Goal: Information Seeking & Learning: Learn about a topic

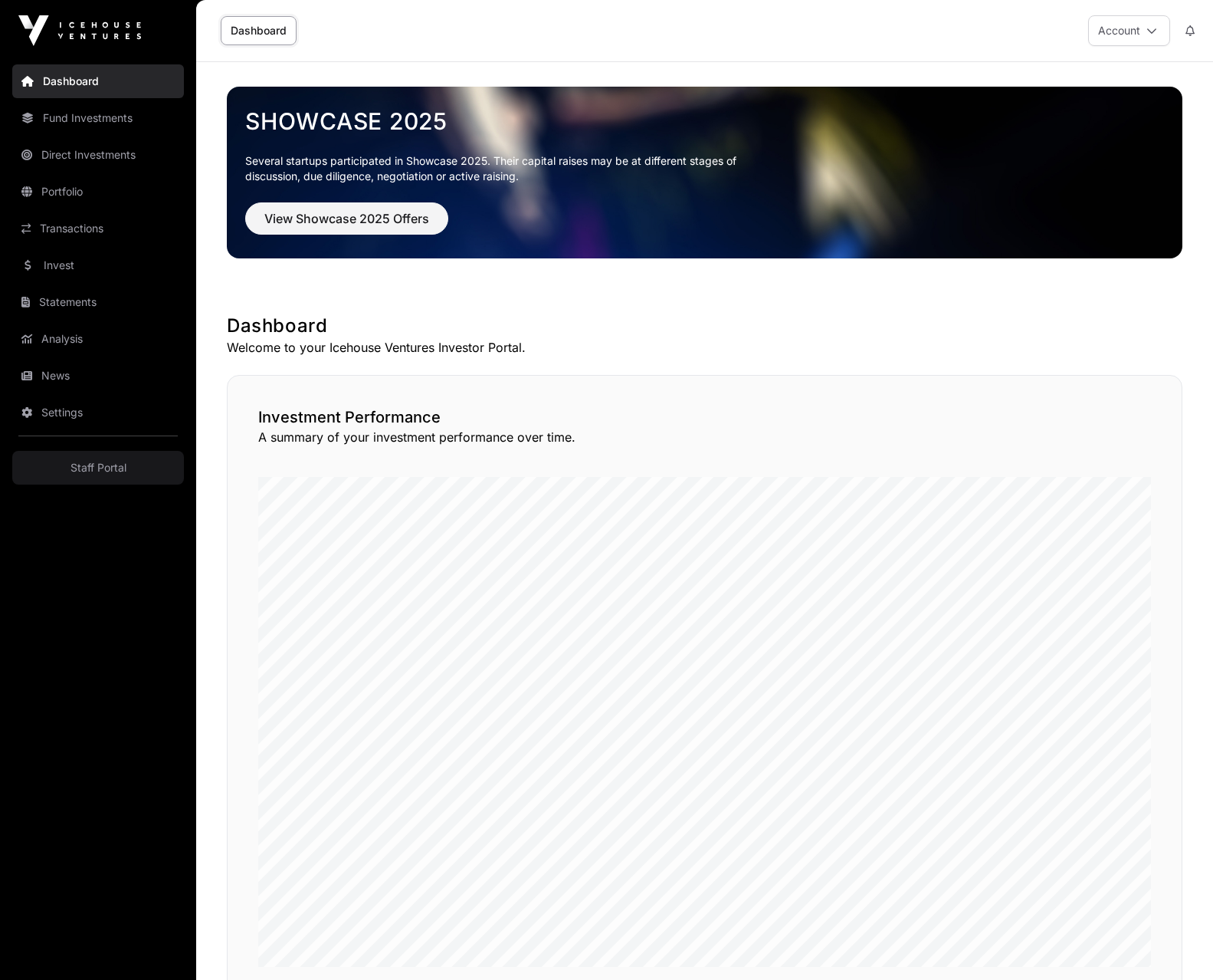
click at [67, 186] on link "Portfolio" at bounding box center [98, 191] width 171 height 34
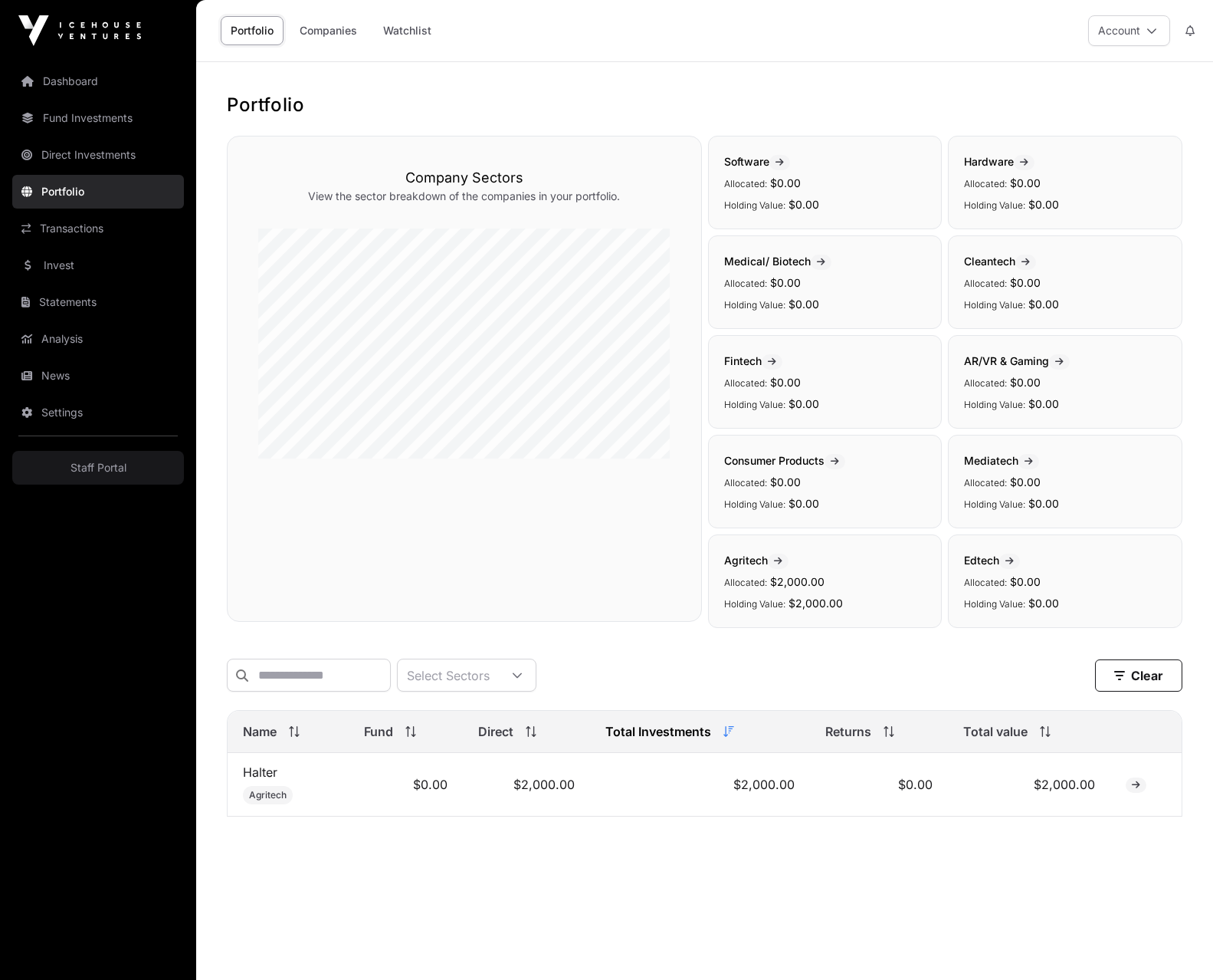
click at [263, 770] on link "Halter" at bounding box center [259, 771] width 34 height 15
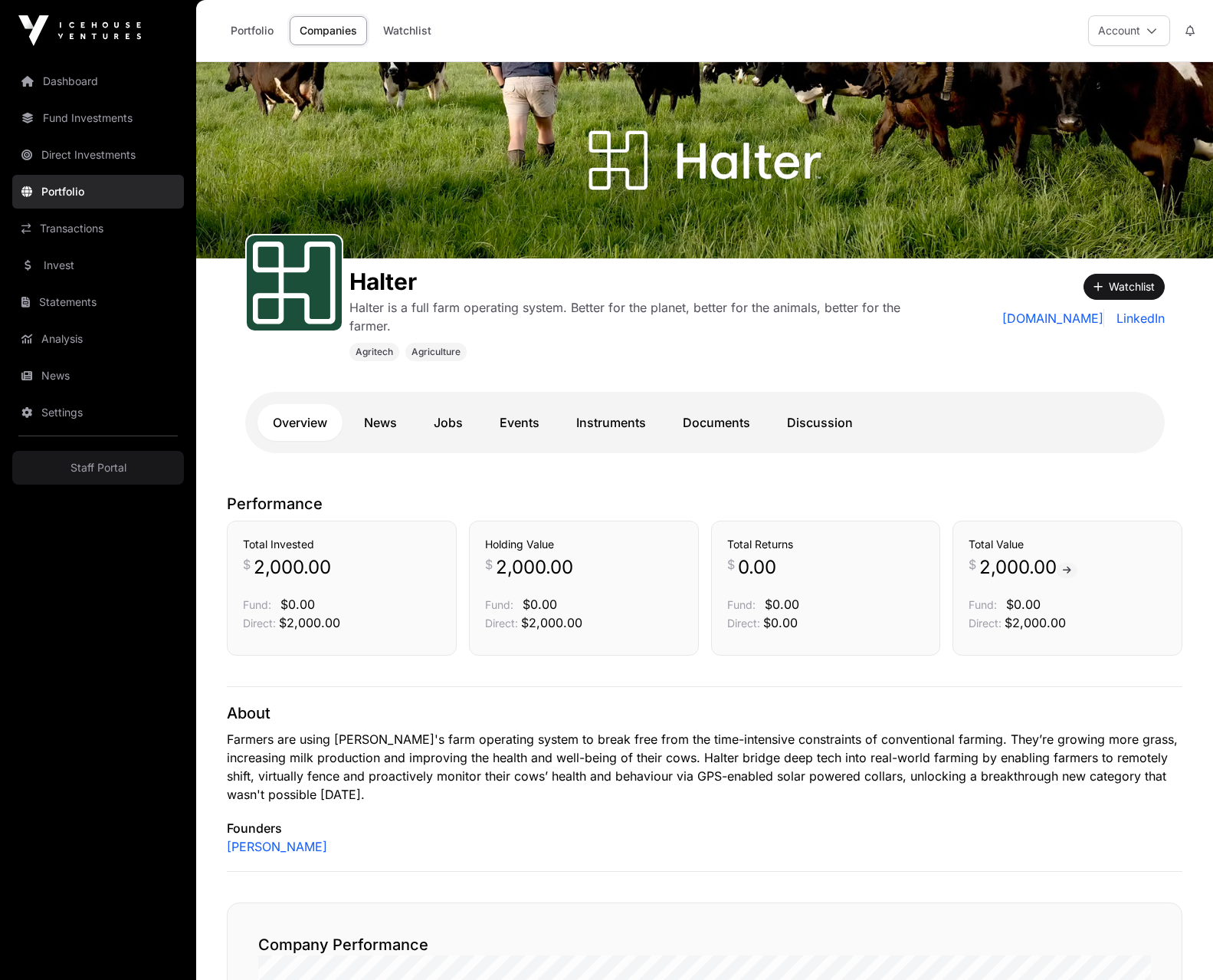
click at [592, 422] on link "Instruments" at bounding box center [611, 422] width 101 height 37
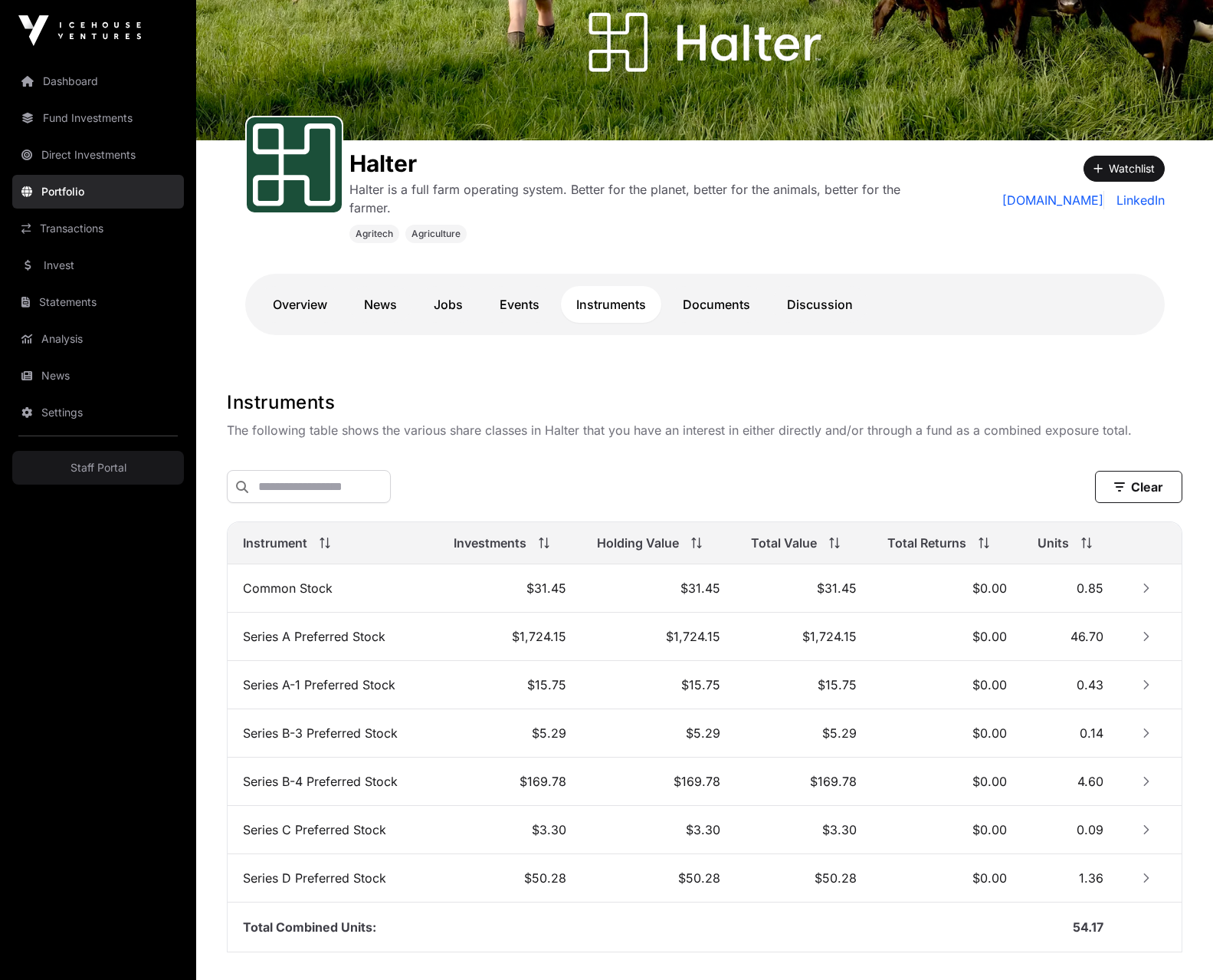
scroll to position [221, 0]
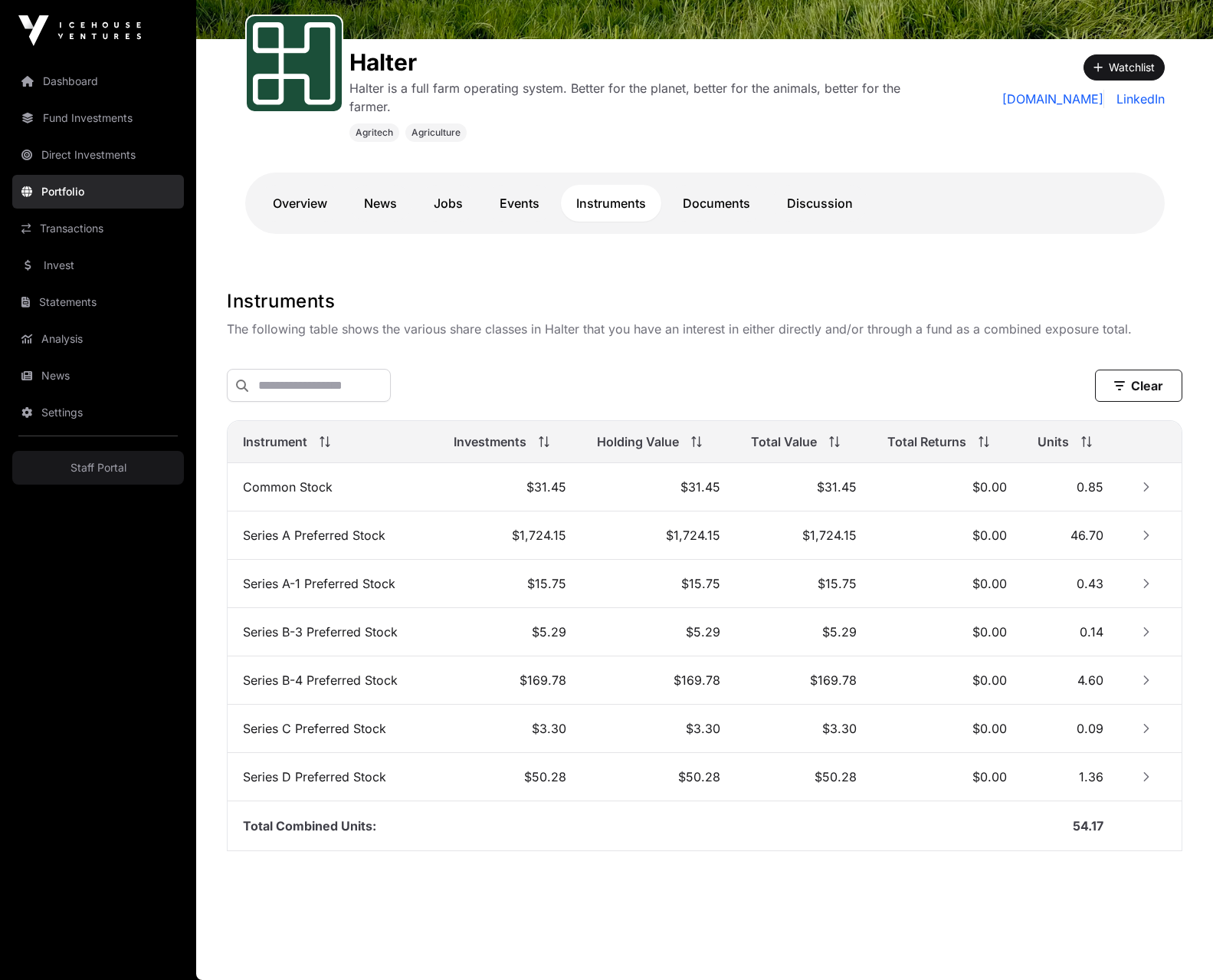
click at [1147, 537] on icon "Row Collapsed" at bounding box center [1146, 536] width 11 height 11
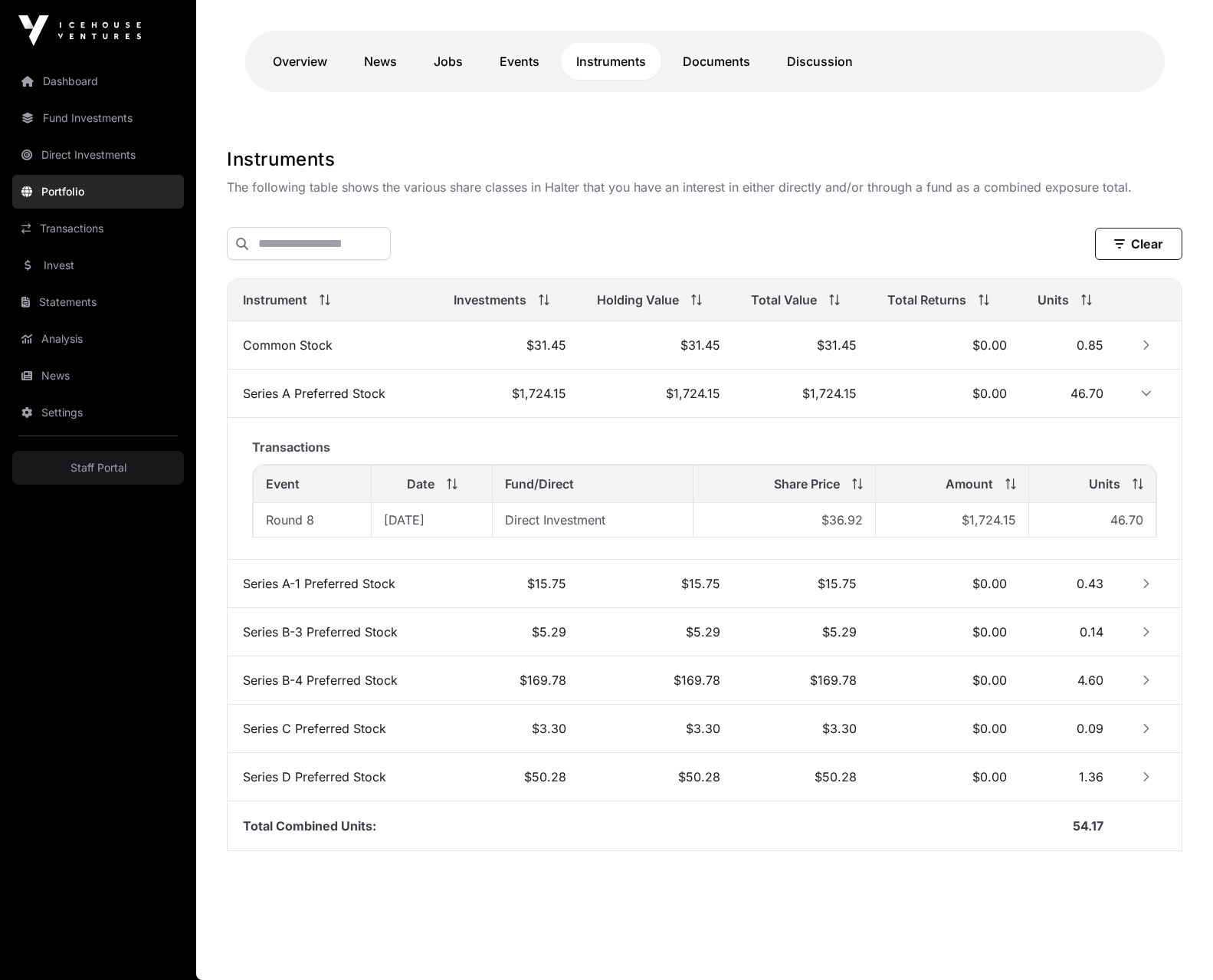
scroll to position [363, 0]
click at [917, 585] on td "$0.00" at bounding box center [947, 583] width 151 height 48
click at [1148, 582] on icon "Row Collapsed" at bounding box center [1146, 583] width 11 height 11
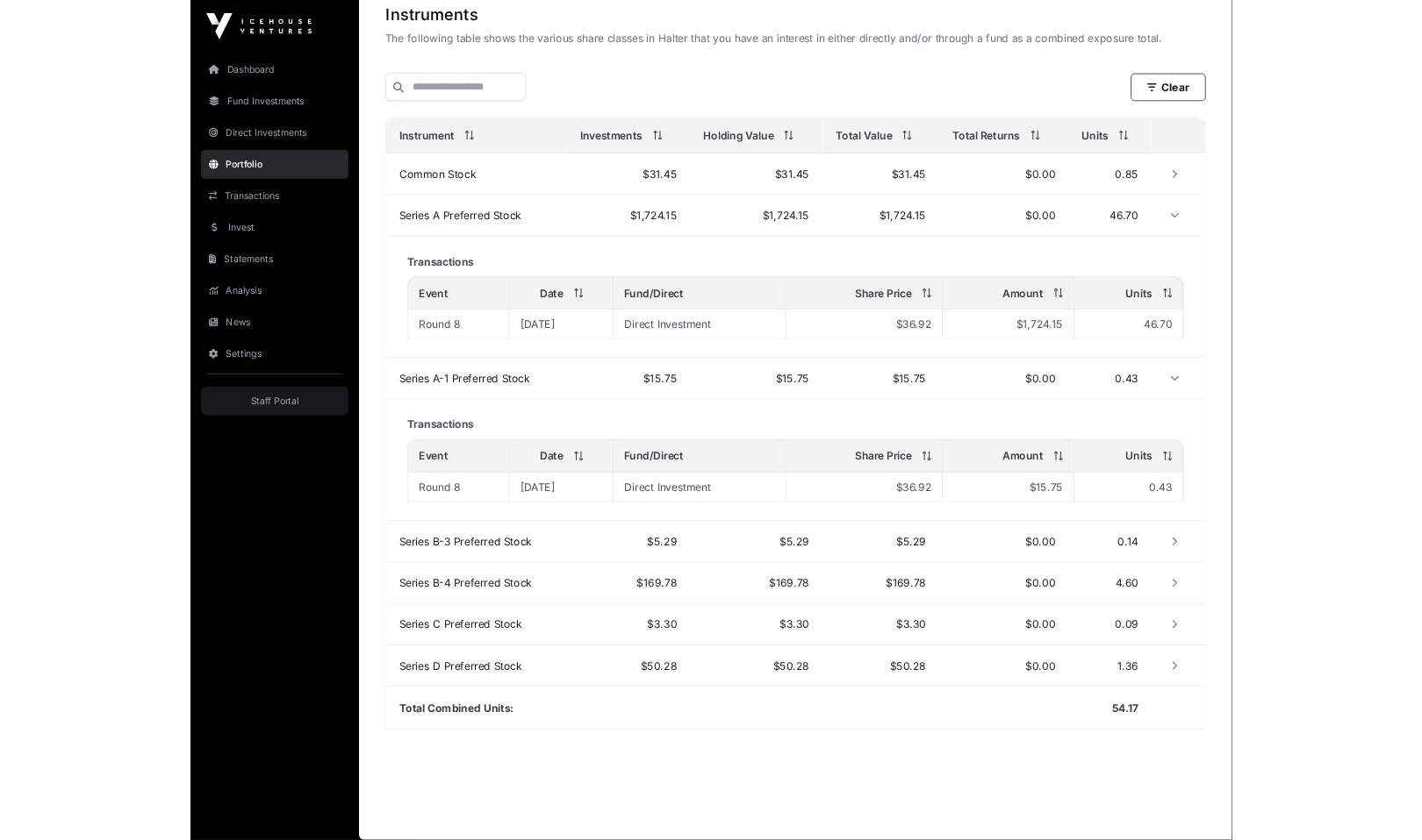
scroll to position [576, 0]
